Goal: Information Seeking & Learning: Learn about a topic

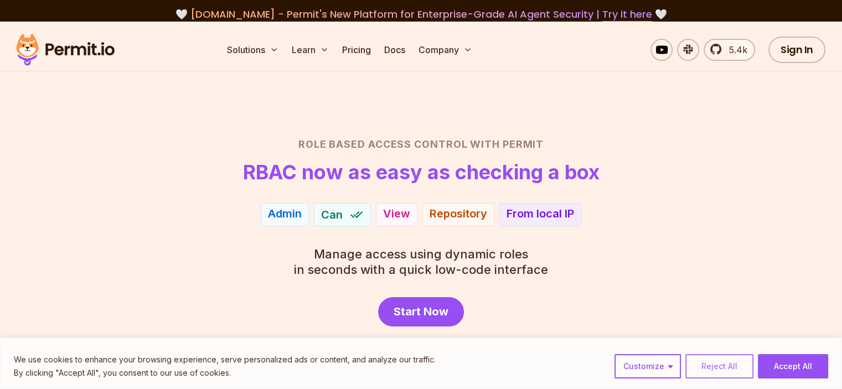
click at [699, 366] on button "Reject All" at bounding box center [719, 366] width 68 height 24
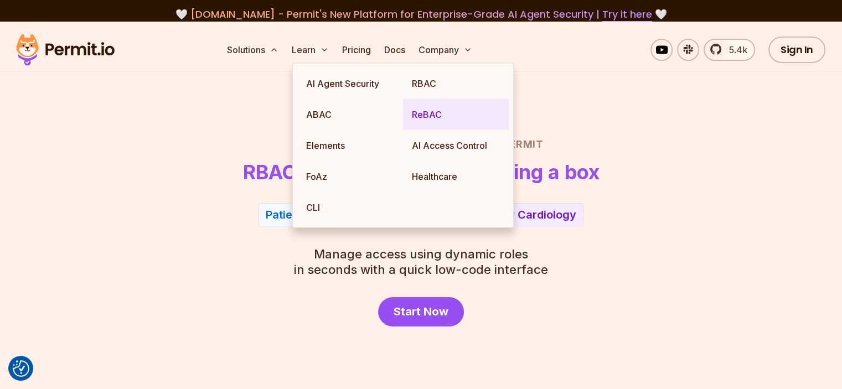
click at [428, 113] on link "ReBAC" at bounding box center [456, 114] width 106 height 31
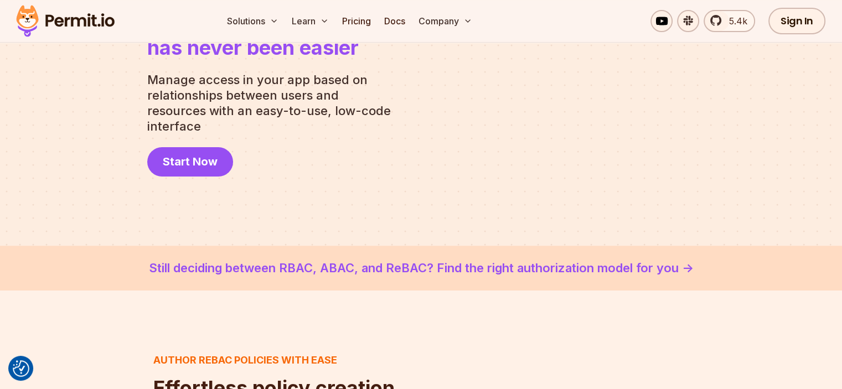
scroll to position [166, 0]
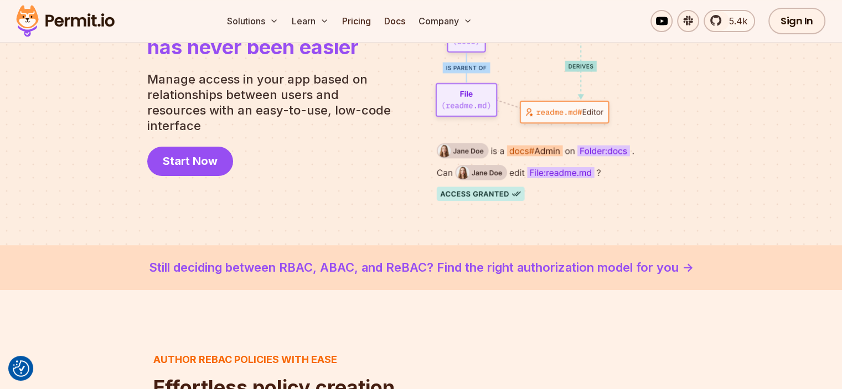
click at [563, 271] on link "Still deciding between RBAC, ABAC, and ReBAC? Find the right authorization mode…" at bounding box center [421, 267] width 789 height 18
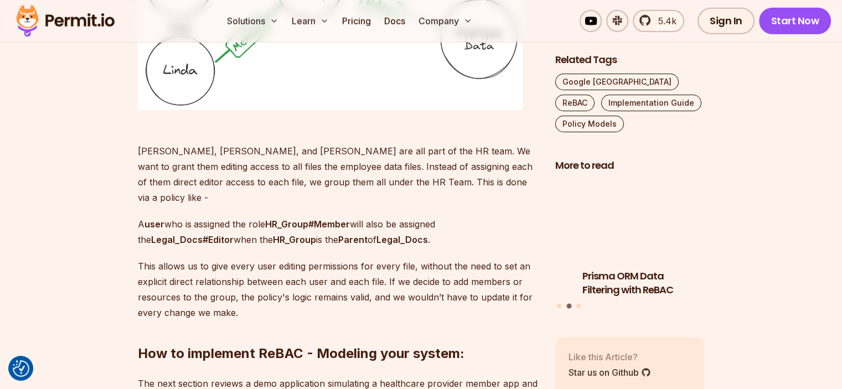
scroll to position [3321, 0]
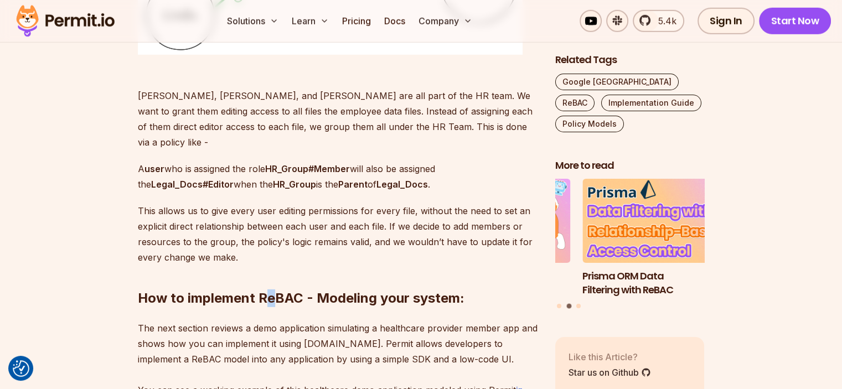
drag, startPoint x: 263, startPoint y: 247, endPoint x: 271, endPoint y: 247, distance: 8.3
click at [271, 247] on h2 "How to implement ReBAC - Modeling your system:" at bounding box center [338, 276] width 400 height 62
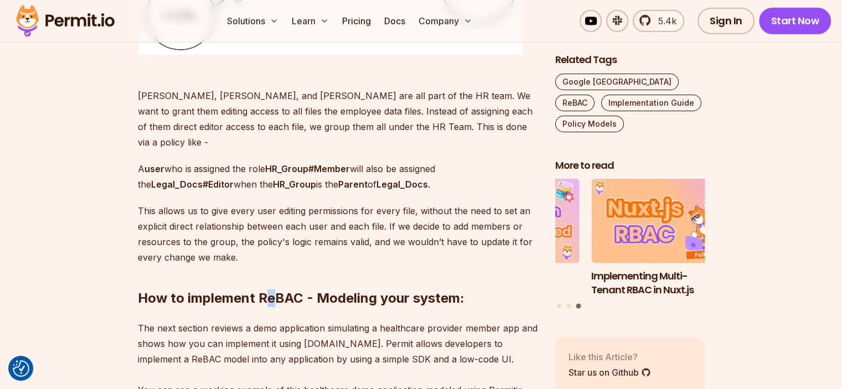
click at [271, 247] on h2 "How to implement ReBAC - Modeling your system:" at bounding box center [338, 276] width 400 height 62
